Goal: Information Seeking & Learning: Find contact information

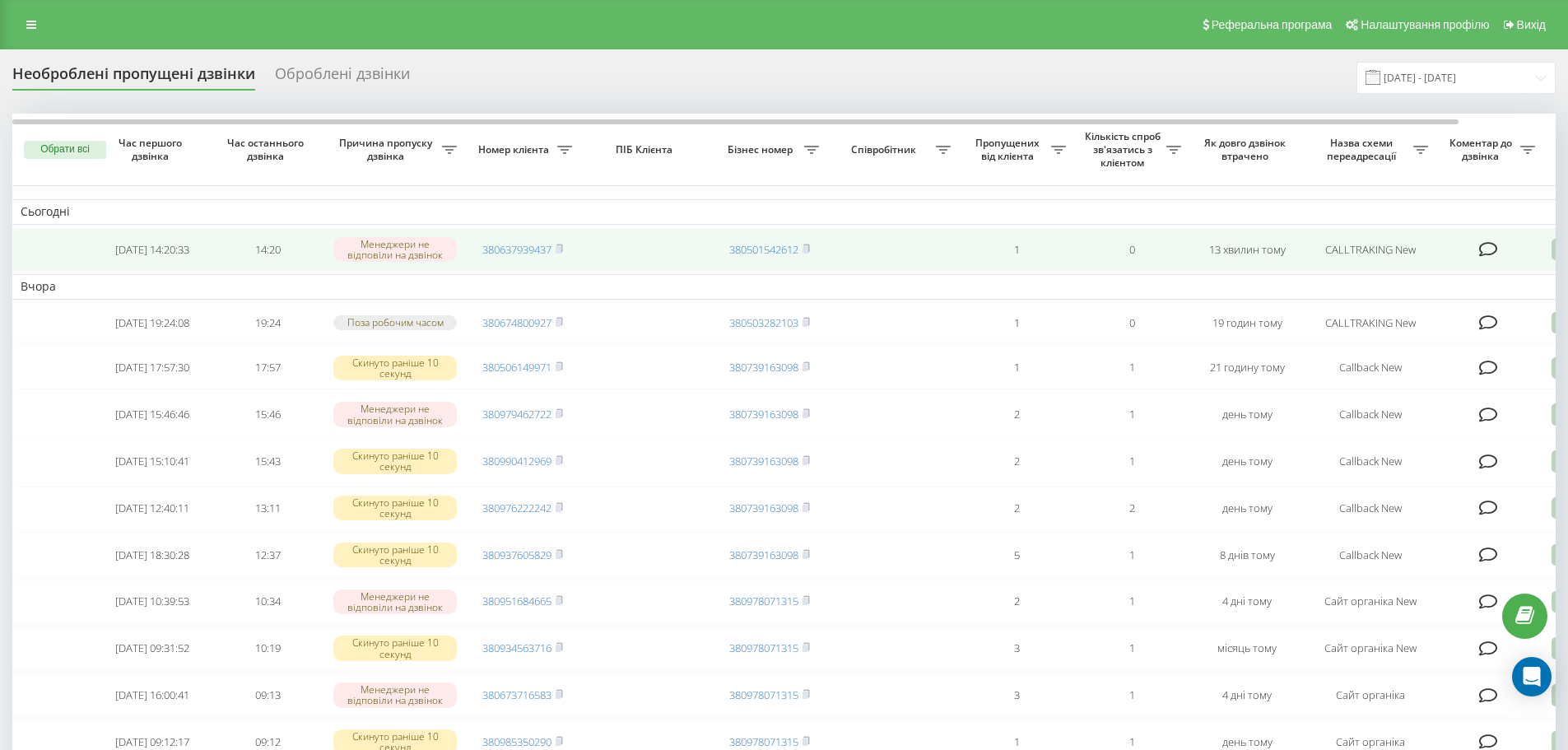
click at [1488, 253] on icon at bounding box center [1489, 248] width 19 height 16
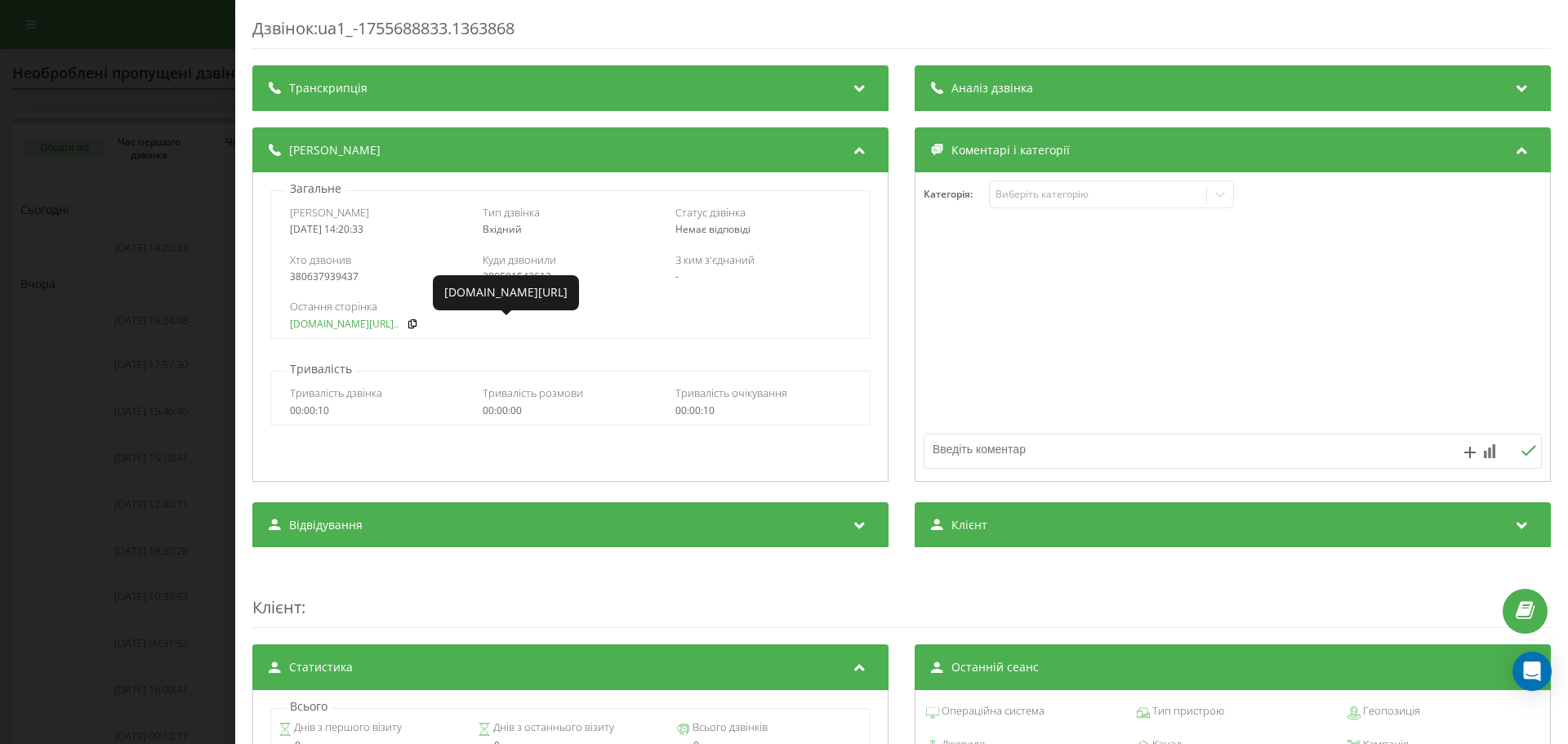
click at [330, 323] on link "fix-parts.in.ua/ru/vpusk..." at bounding box center [344, 324] width 109 height 11
copy div "0637939437"
drag, startPoint x: 385, startPoint y: 278, endPoint x: 301, endPoint y: 282, distance: 84.1
click at [301, 282] on div "380637939437" at bounding box center [377, 277] width 176 height 11
click at [175, 312] on div "Дзвінок : ua1_-1755688833.1363868 Транскрипція Для AI-аналізу майбутніх дзвінкі…" at bounding box center [784, 372] width 1568 height 744
